Goal: Information Seeking & Learning: Learn about a topic

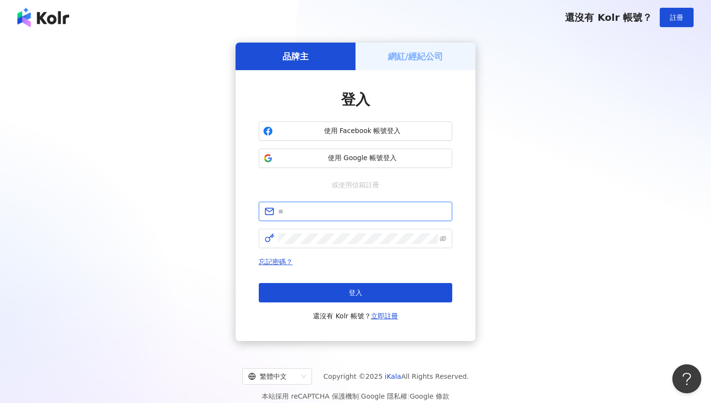
click at [363, 210] on input "text" at bounding box center [362, 211] width 168 height 11
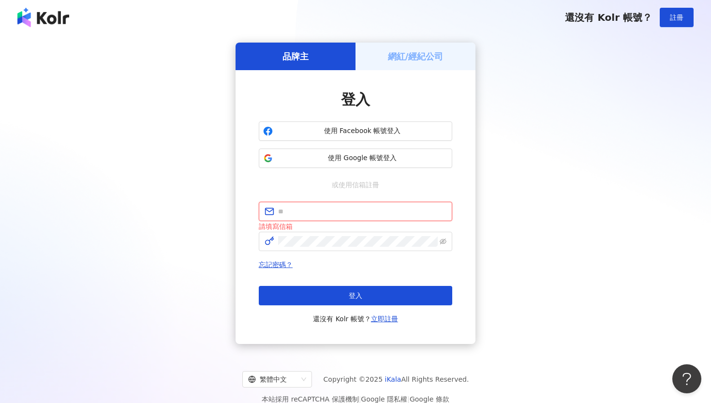
type input "**********"
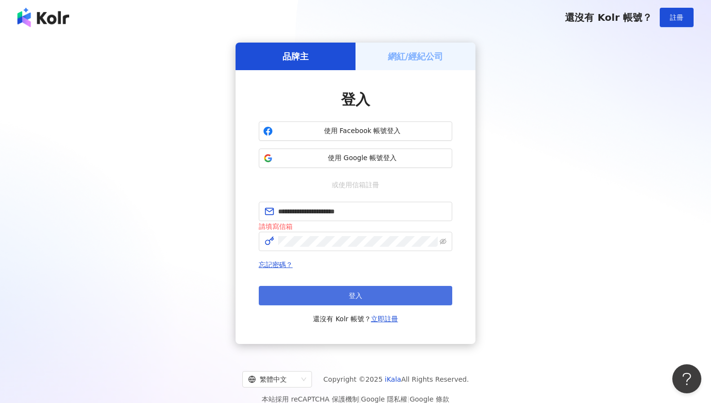
click at [330, 296] on button "登入" at bounding box center [355, 295] width 193 height 19
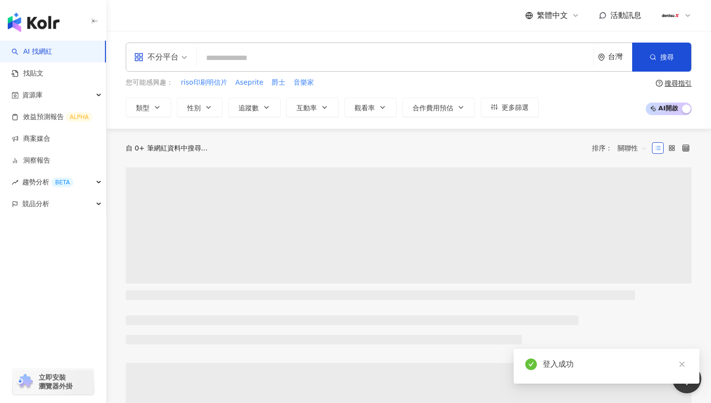
click at [301, 63] on input "search" at bounding box center [395, 58] width 389 height 18
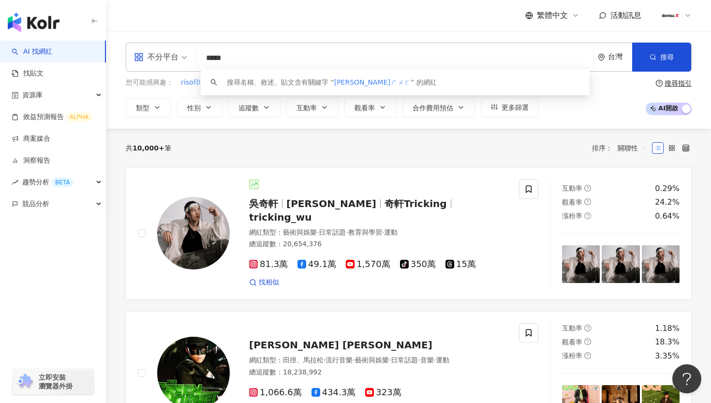
type input "***"
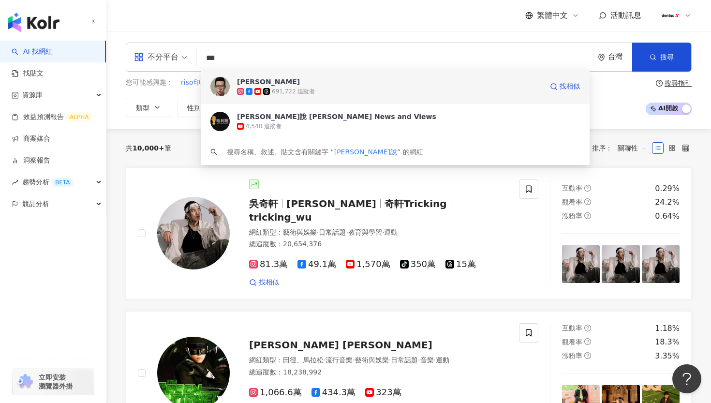
click at [345, 82] on span "[PERSON_NAME]" at bounding box center [390, 82] width 306 height 10
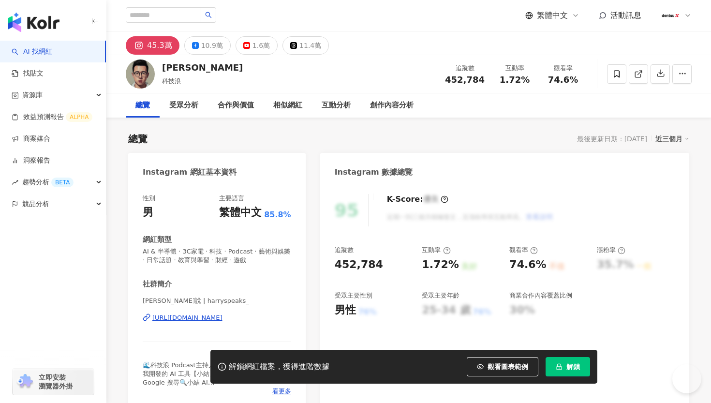
click at [566, 371] on button "解鎖" at bounding box center [567, 366] width 44 height 19
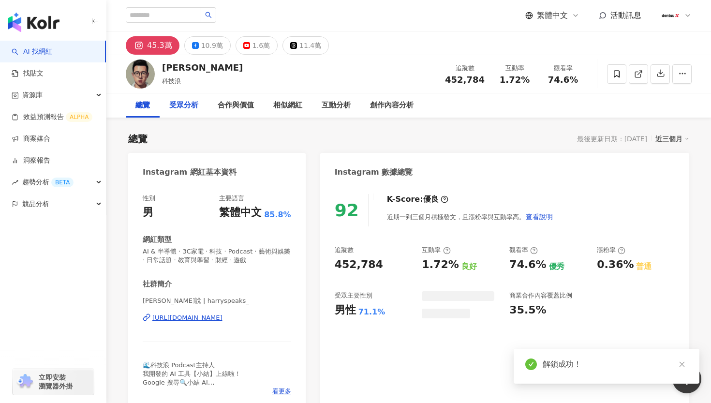
click at [181, 103] on div "受眾分析" at bounding box center [183, 106] width 29 height 12
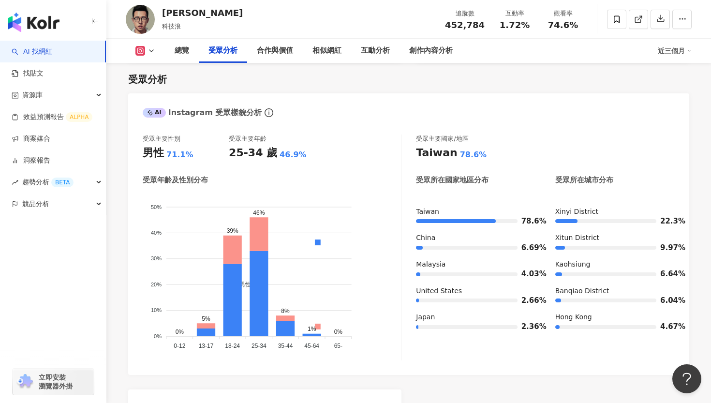
click at [52, 47] on link "AI 找網紅" at bounding box center [32, 52] width 41 height 10
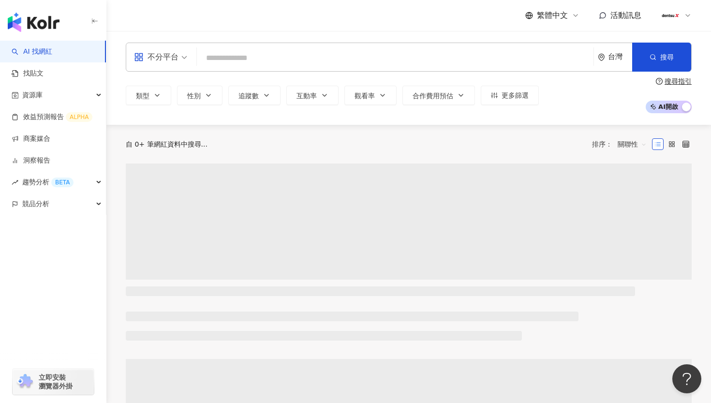
click at [419, 59] on input "search" at bounding box center [395, 58] width 389 height 18
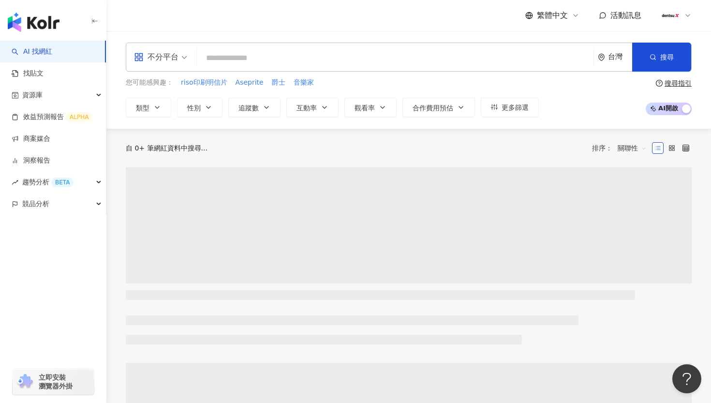
type input "*"
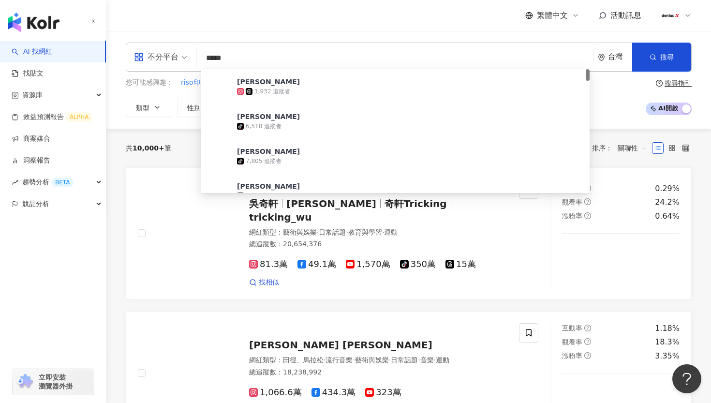
type input "****"
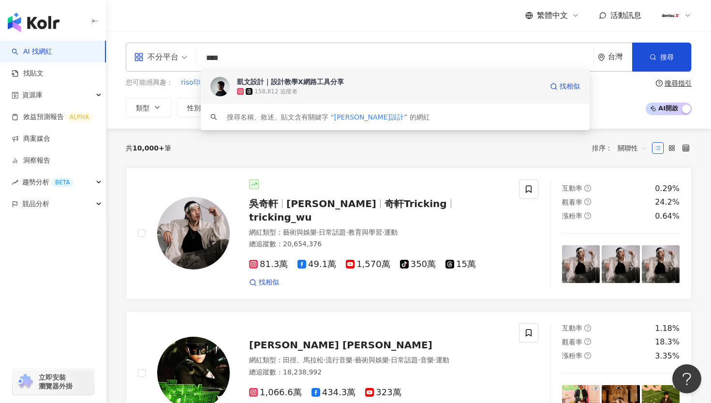
click at [396, 83] on span "凱文設計｜設計教學X網路工具分享" at bounding box center [390, 82] width 306 height 10
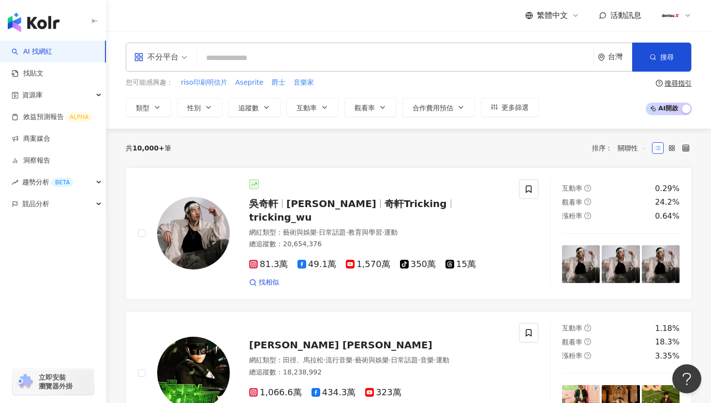
click at [300, 51] on input "search" at bounding box center [395, 58] width 389 height 18
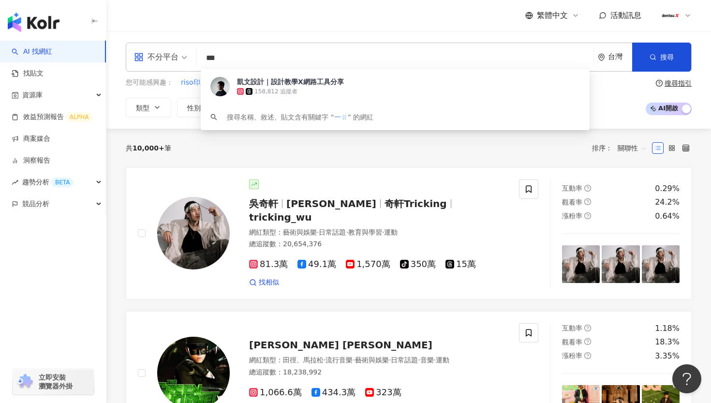
type input "**"
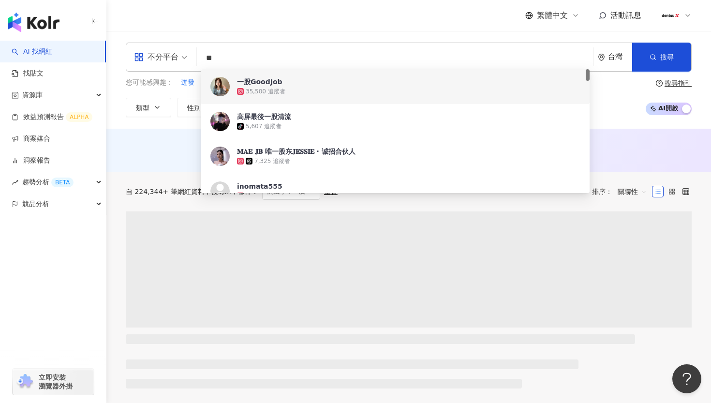
click at [289, 81] on span "一股GoodJob" at bounding box center [390, 82] width 306 height 10
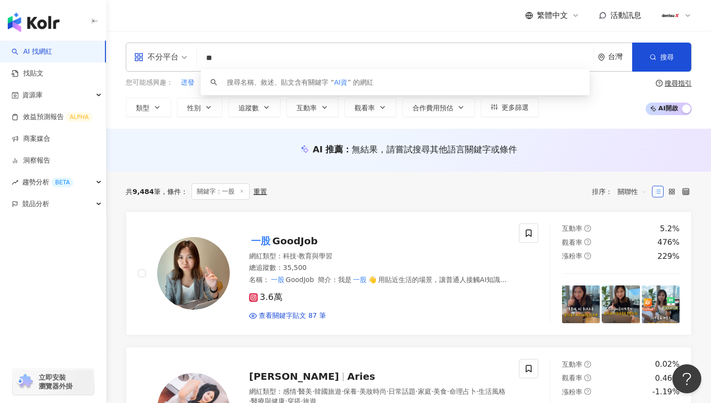
type input "*"
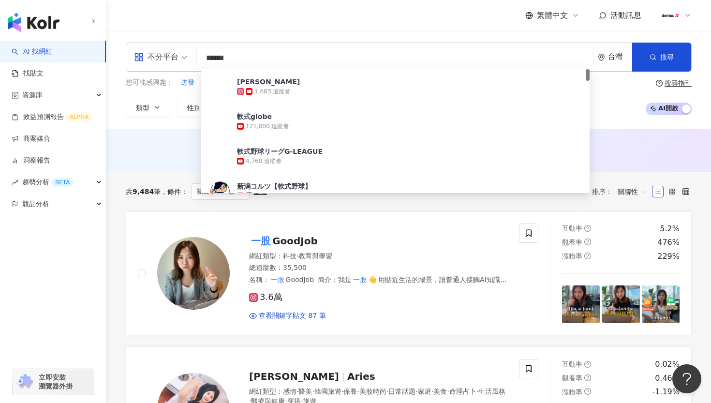
type input "****"
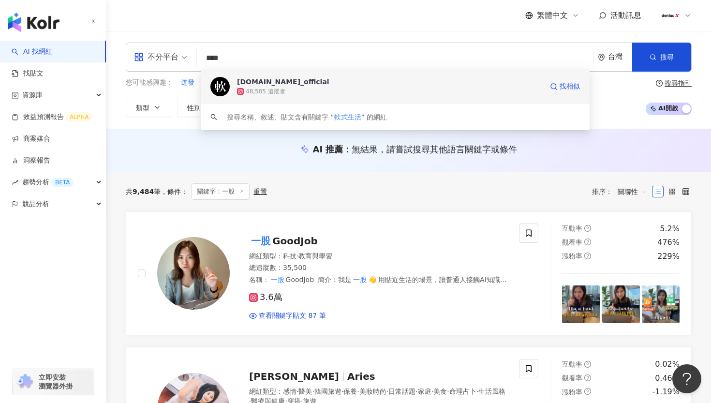
click at [263, 84] on div "sofi.life_official" at bounding box center [283, 82] width 92 height 10
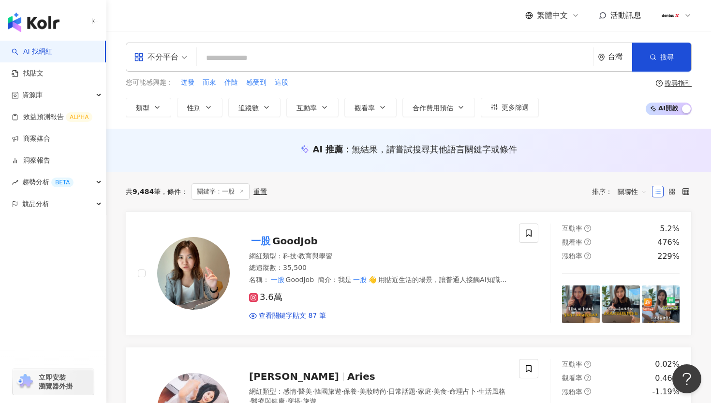
click at [276, 59] on input "search" at bounding box center [395, 58] width 389 height 18
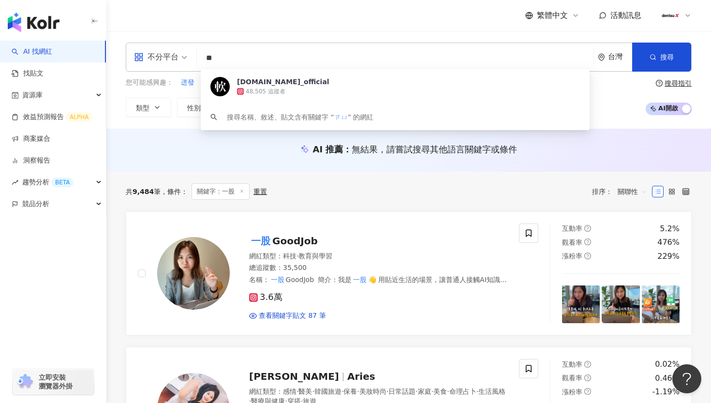
type input "*"
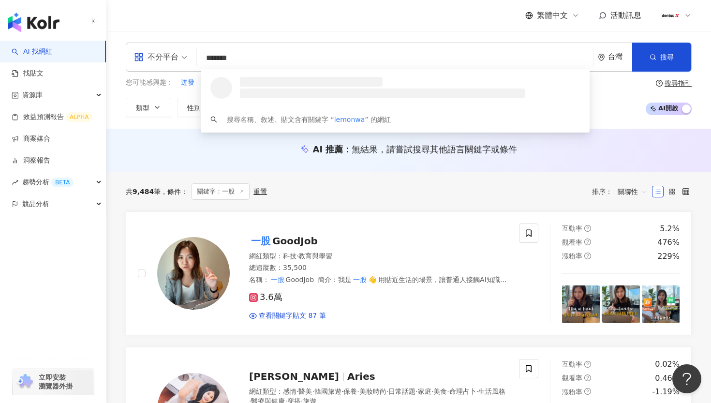
type input "********"
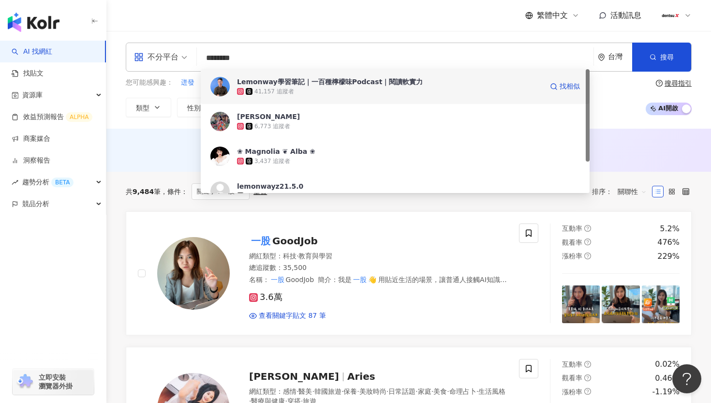
click at [315, 89] on div "41,157 追蹤者" at bounding box center [390, 92] width 306 height 10
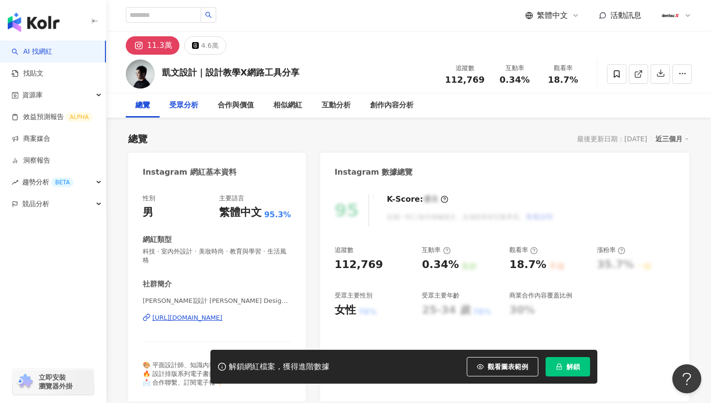
click at [185, 100] on div "受眾分析" at bounding box center [183, 106] width 29 height 12
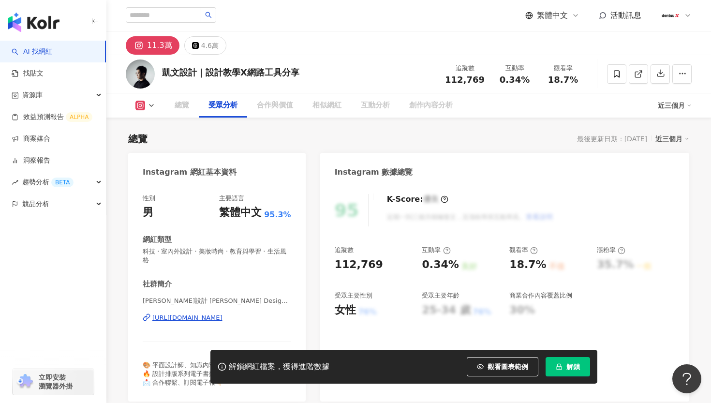
scroll to position [817, 0]
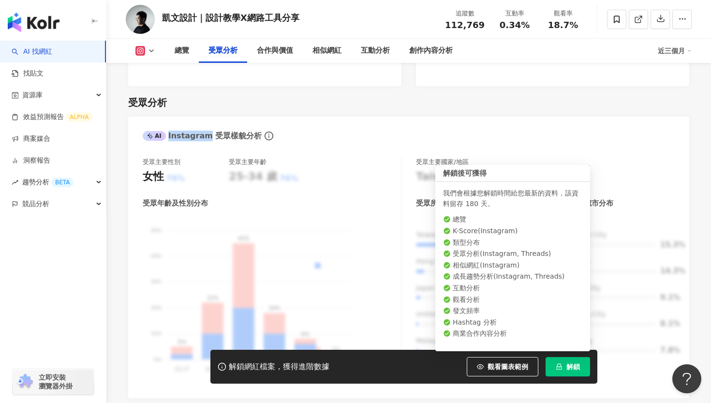
click at [564, 364] on button "解鎖" at bounding box center [567, 366] width 44 height 19
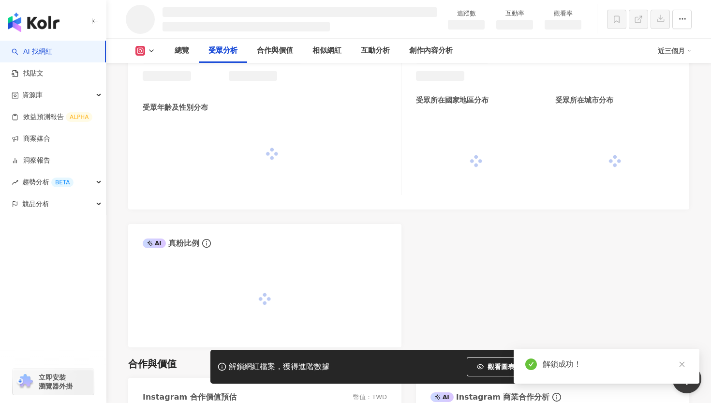
scroll to position [797, 0]
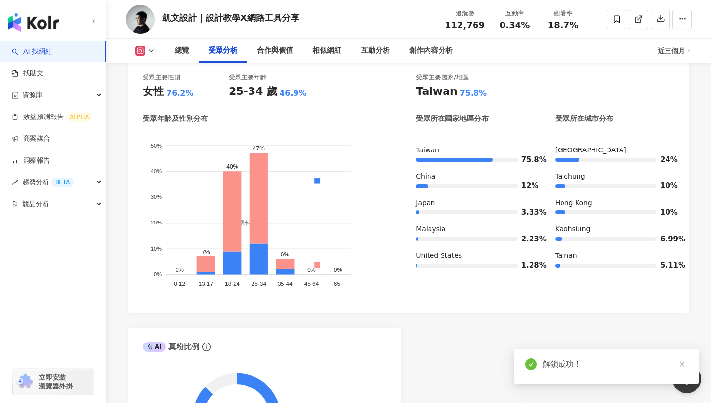
scroll to position [817, 0]
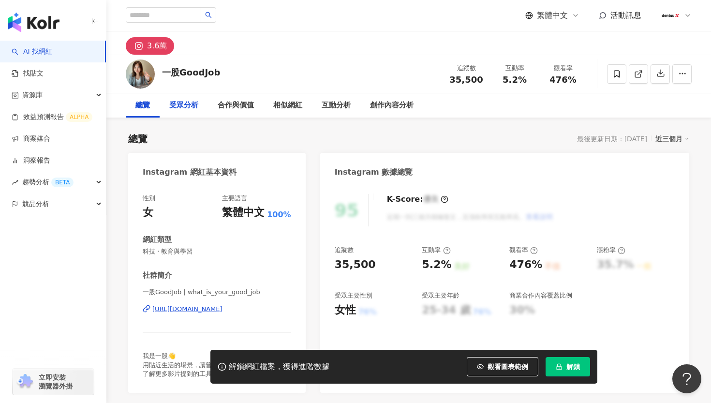
click at [189, 102] on div "受眾分析" at bounding box center [183, 106] width 29 height 12
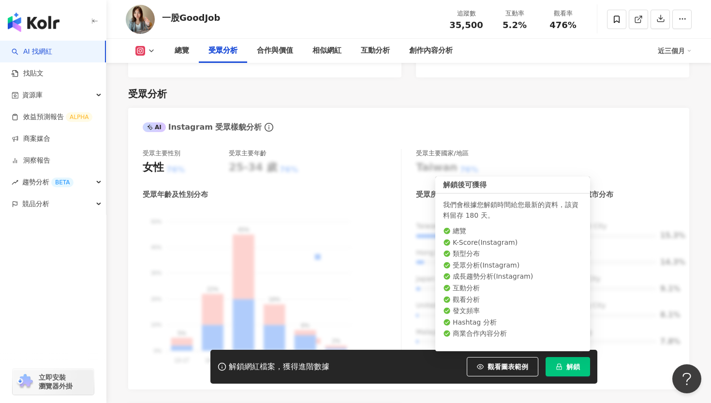
click at [575, 370] on span "解鎖" at bounding box center [573, 367] width 14 height 8
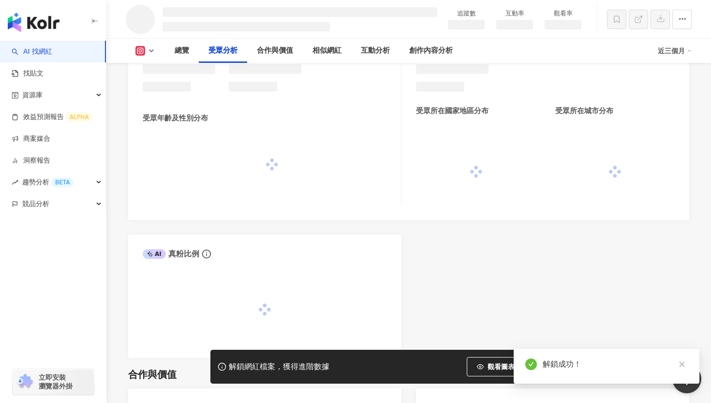
scroll to position [797, 0]
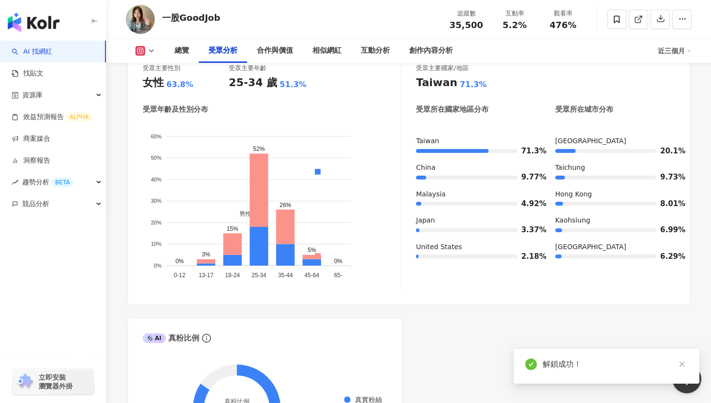
scroll to position [817, 0]
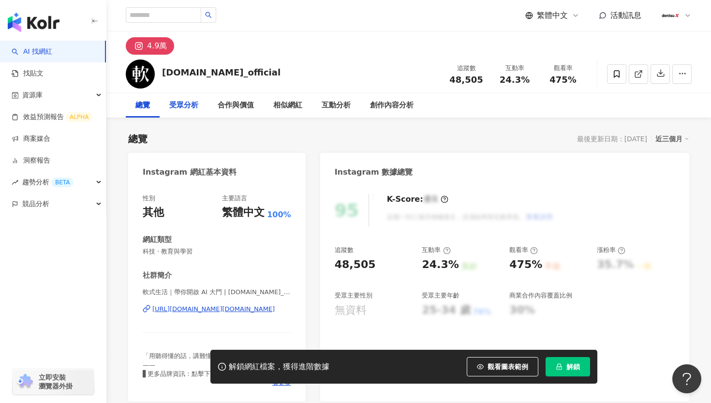
click at [189, 104] on div "受眾分析" at bounding box center [183, 106] width 29 height 12
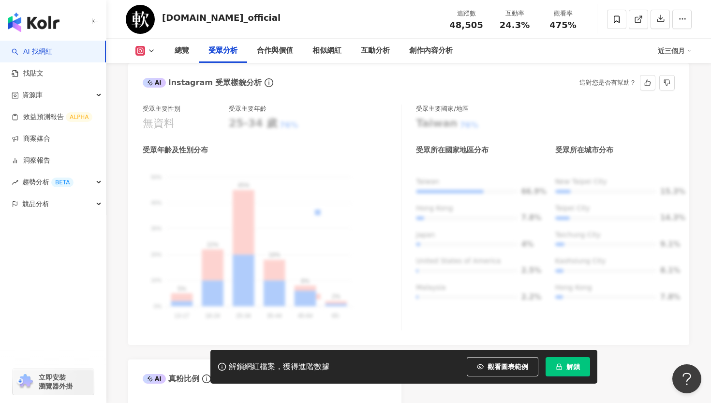
scroll to position [874, 0]
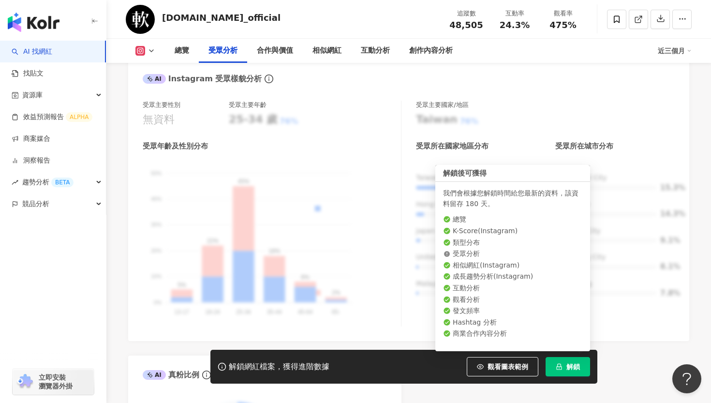
click at [567, 367] on span "解鎖" at bounding box center [573, 367] width 14 height 8
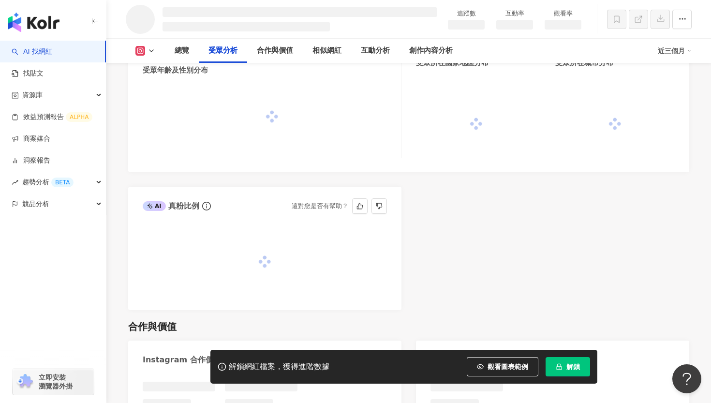
scroll to position [845, 0]
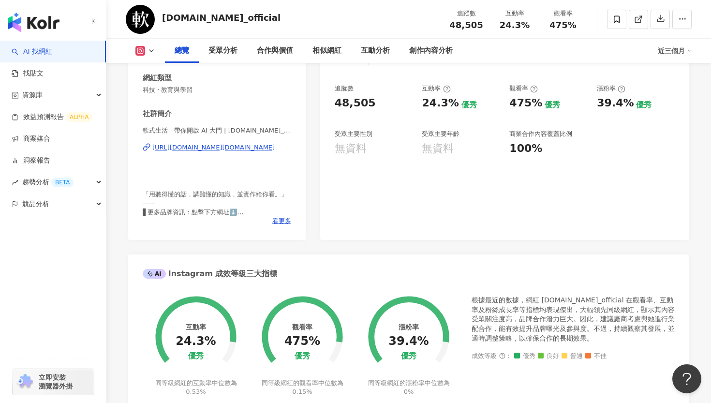
scroll to position [144, 0]
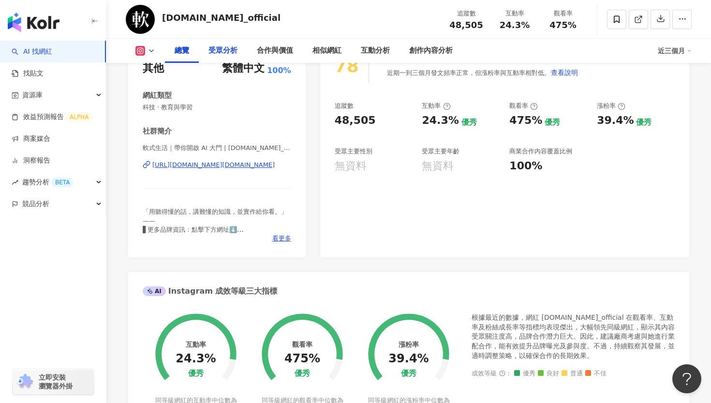
click at [223, 49] on div "受眾分析" at bounding box center [222, 51] width 29 height 12
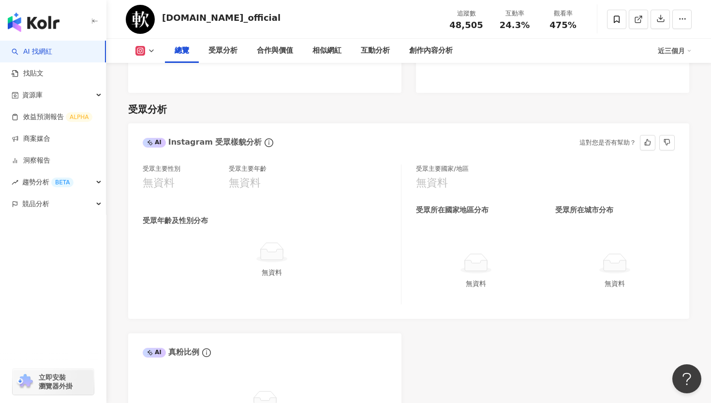
scroll to position [792, 0]
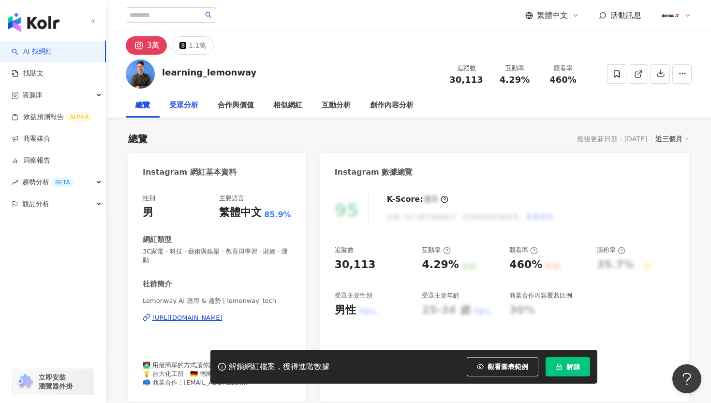
click at [200, 103] on div "受眾分析" at bounding box center [184, 105] width 48 height 24
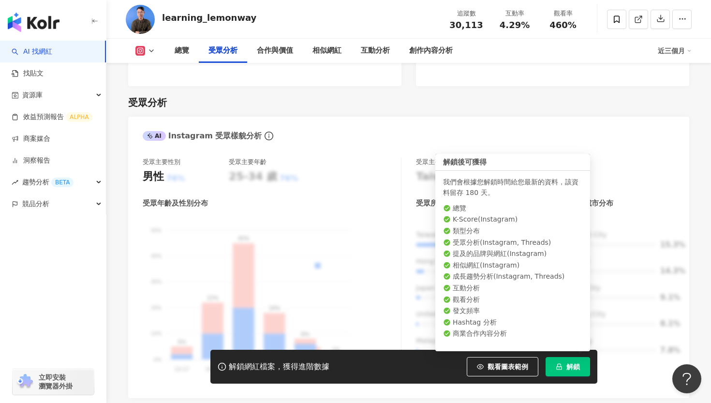
click at [564, 370] on button "解鎖" at bounding box center [567, 366] width 44 height 19
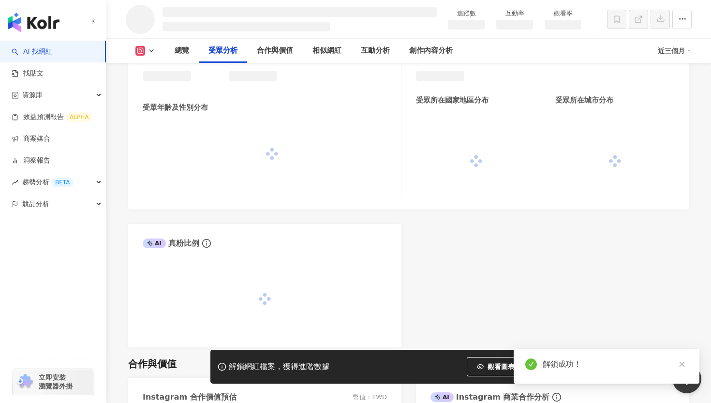
scroll to position [797, 0]
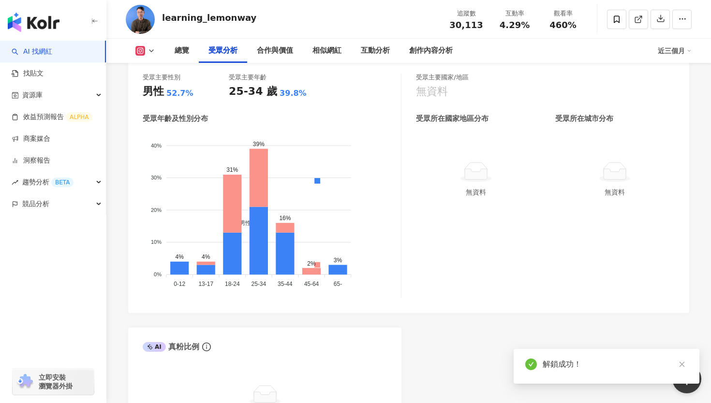
scroll to position [817, 0]
